Goal: Check status

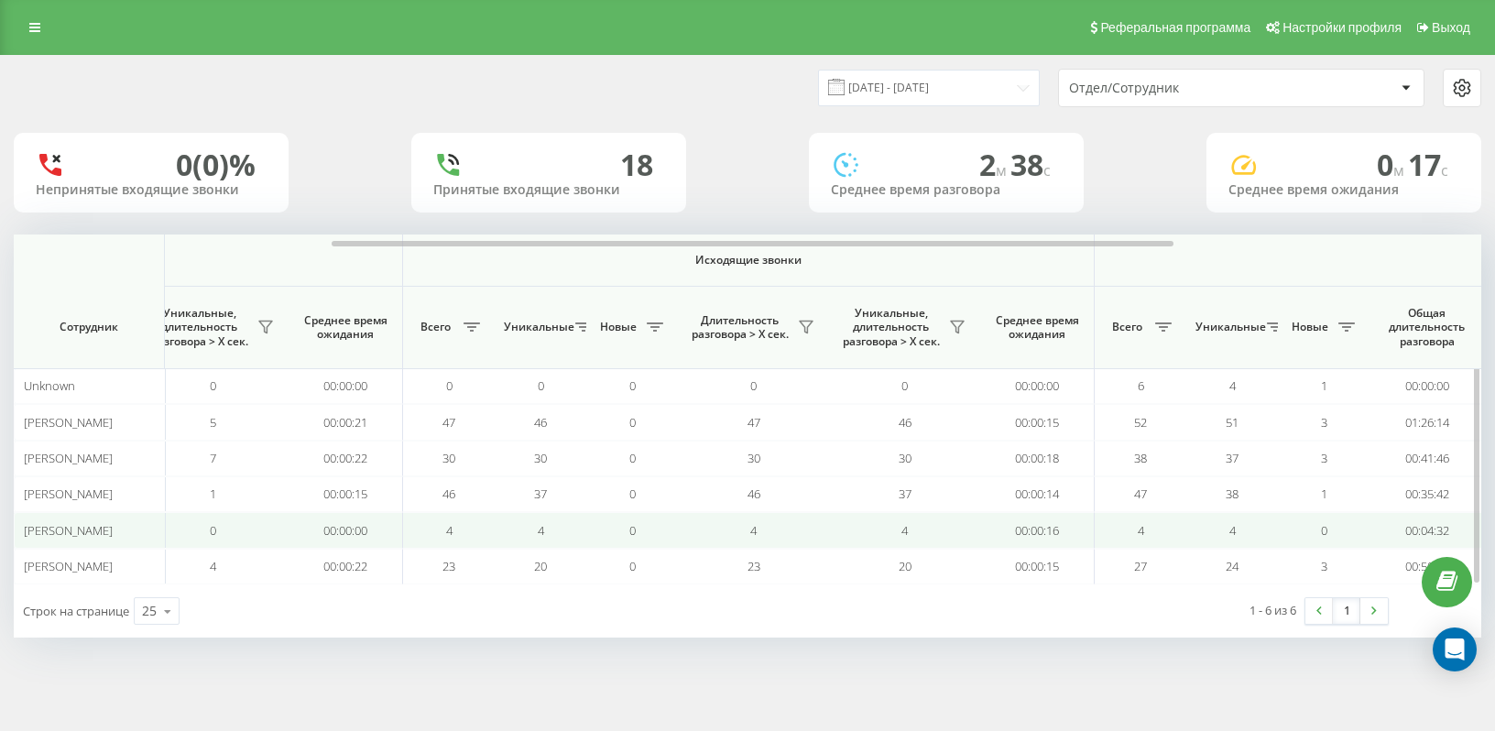
scroll to position [0, 599]
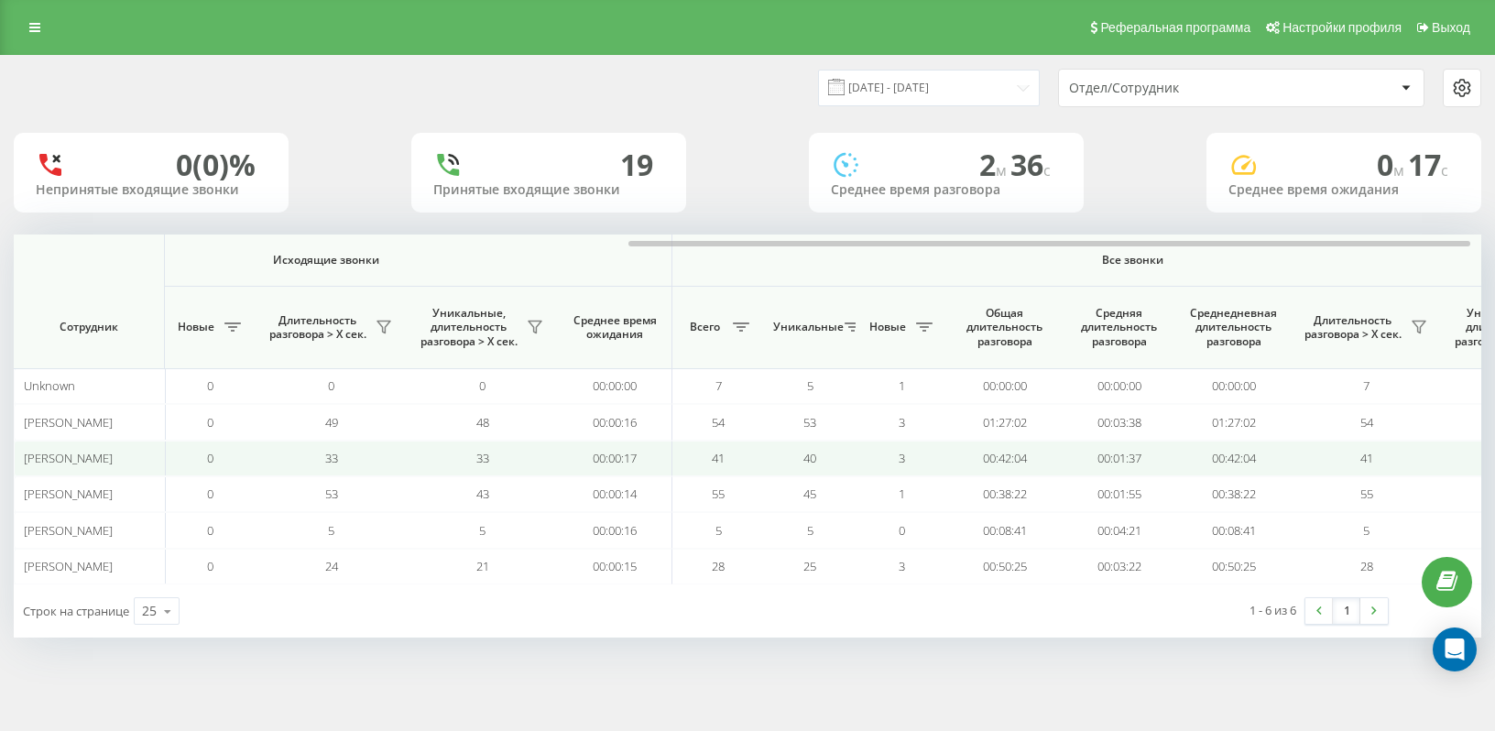
scroll to position [0, 1010]
